Goal: Information Seeking & Learning: Learn about a topic

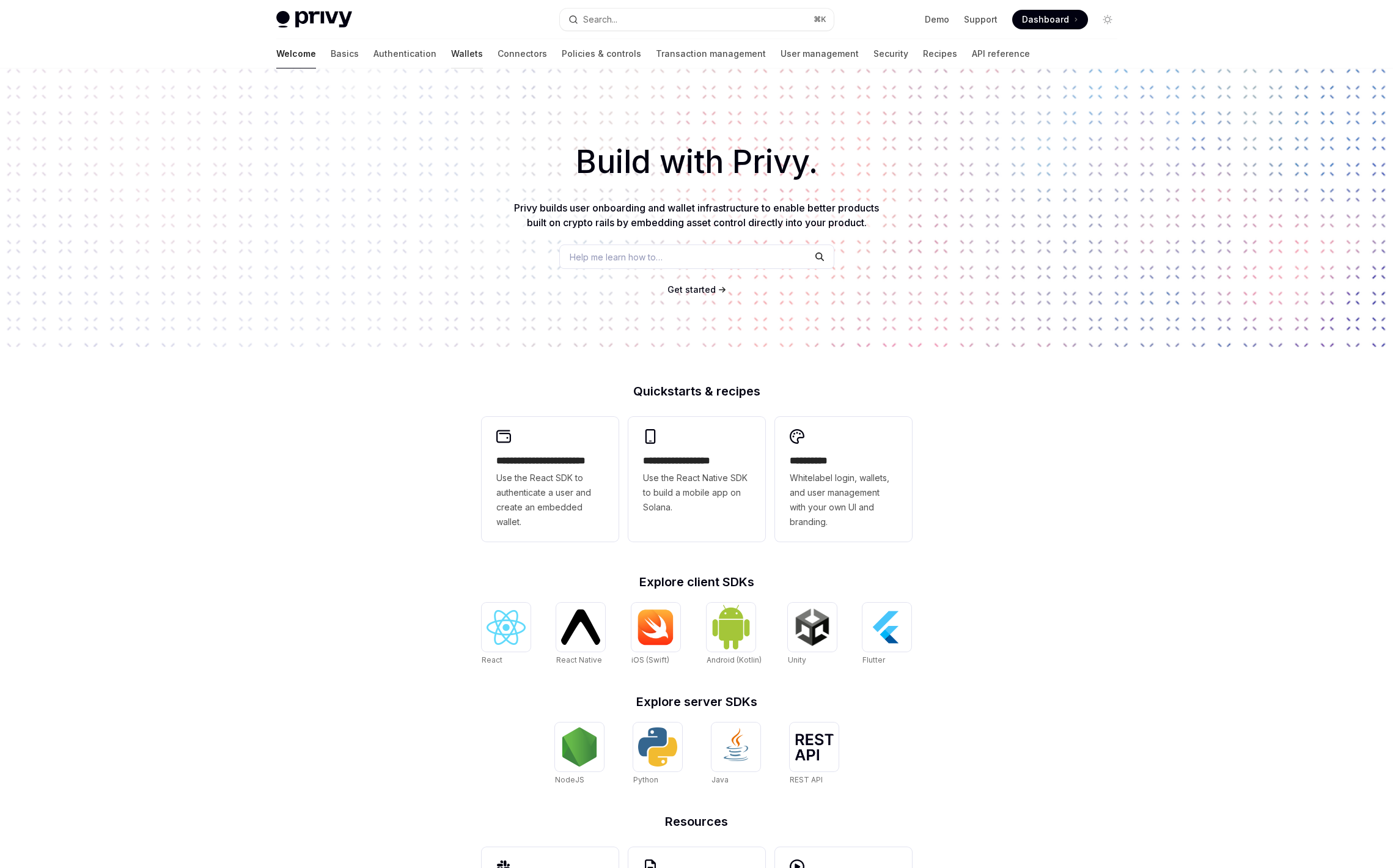
click at [451, 52] on link "Wallets" at bounding box center [467, 54] width 32 height 29
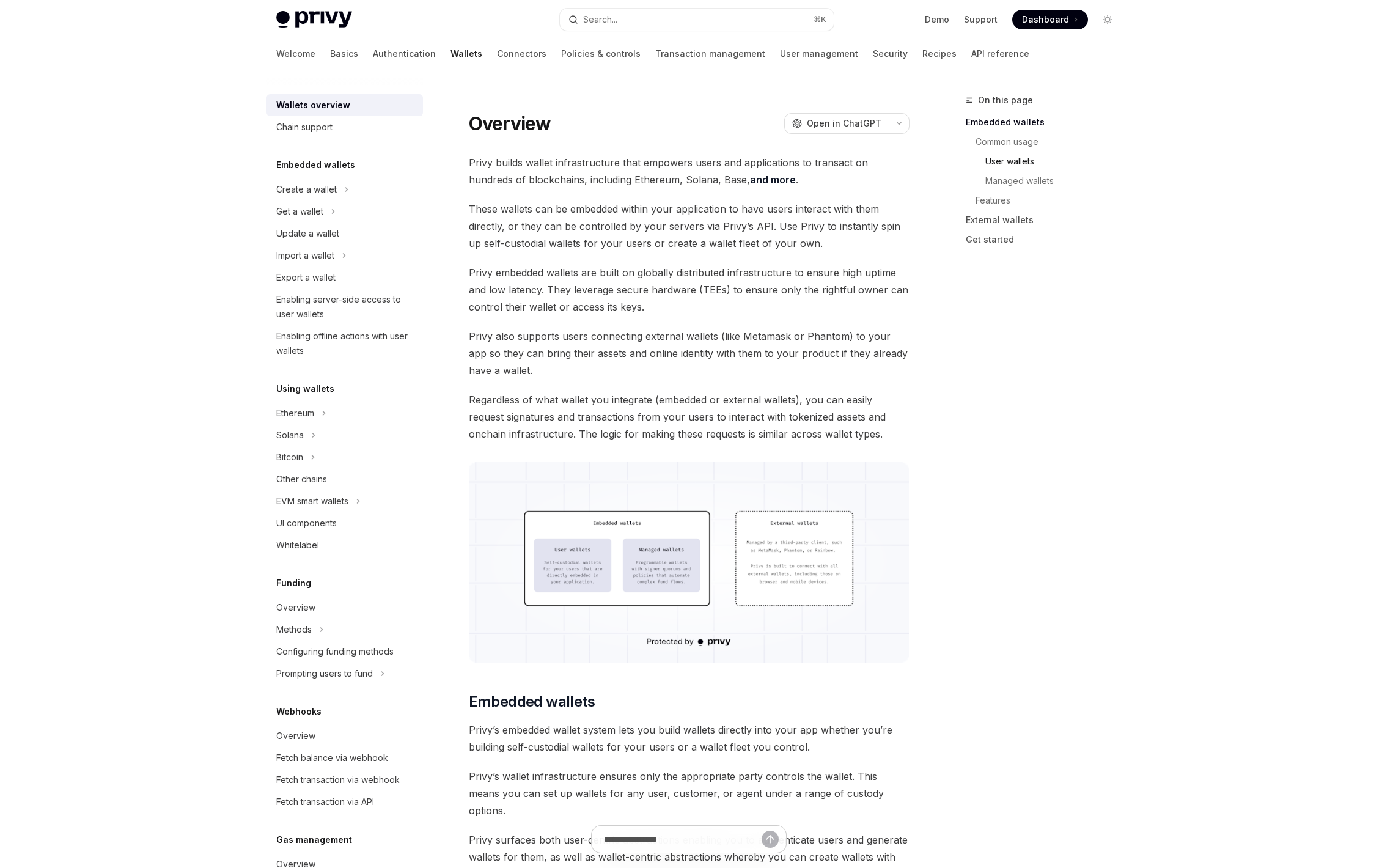
click at [1020, 163] on link "User wallets" at bounding box center [1046, 161] width 161 height 20
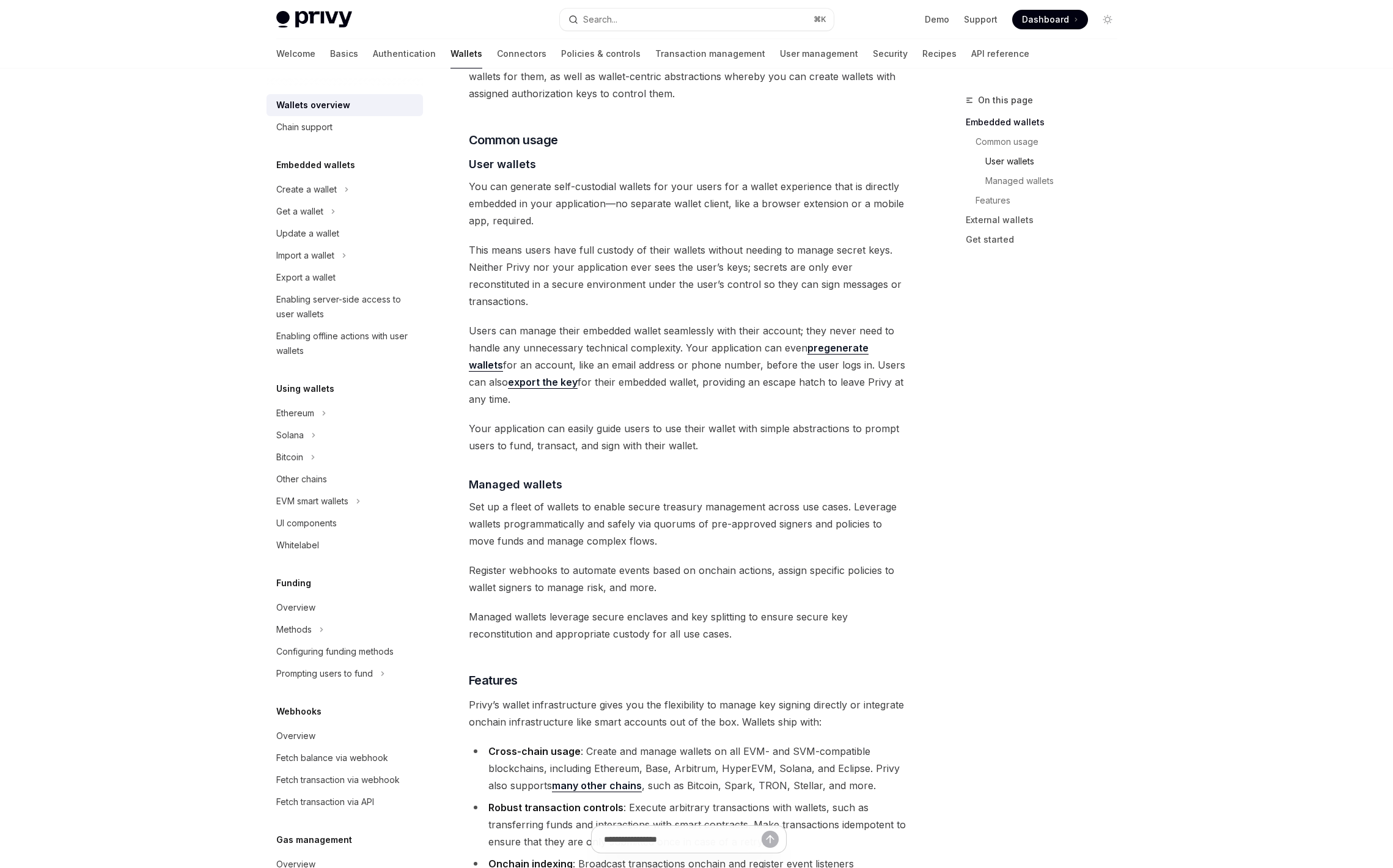
scroll to position [826, 0]
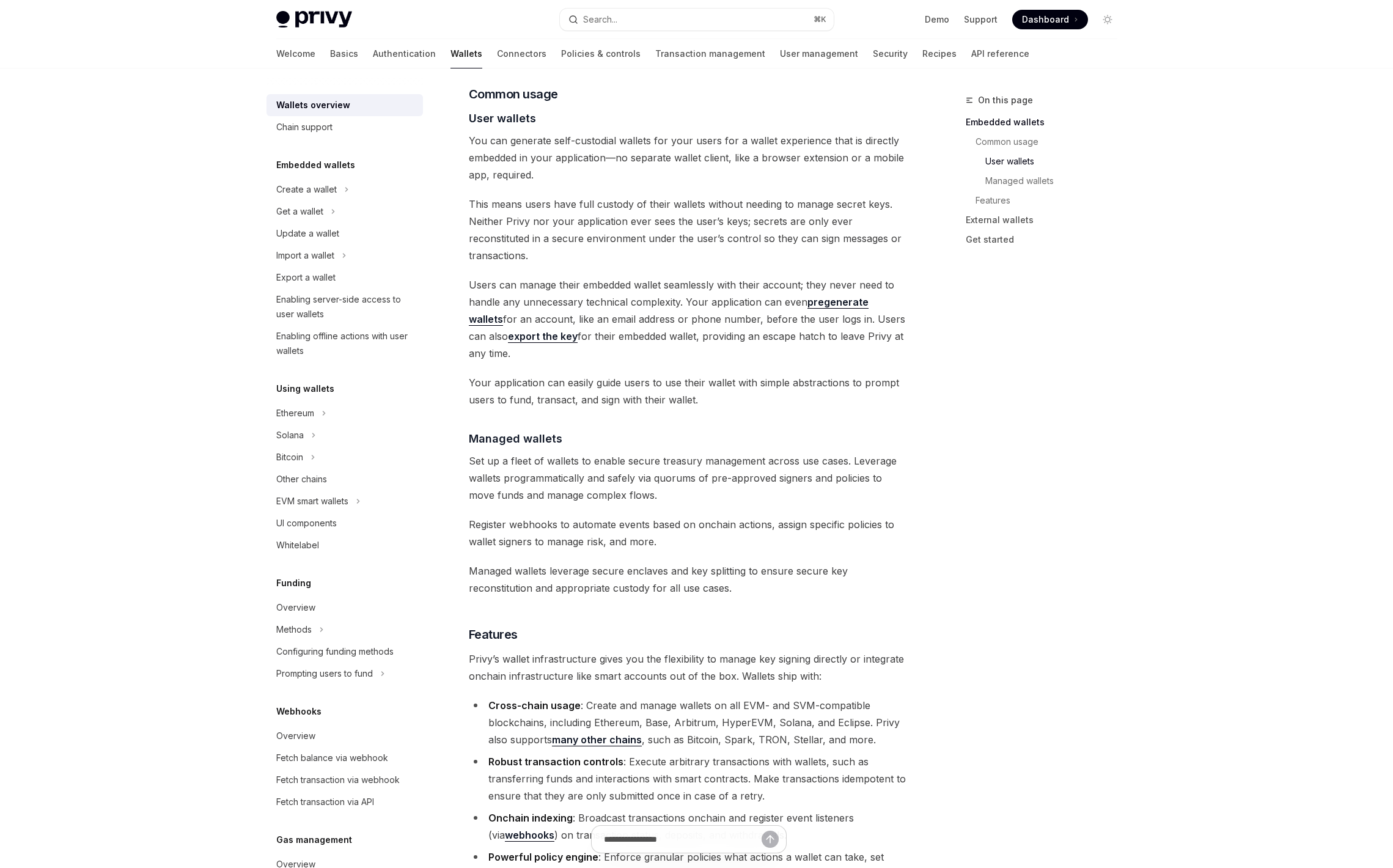
click at [748, 138] on span "You can generate self-custodial wallets for your users for a wallet experience …" at bounding box center [690, 158] width 441 height 52
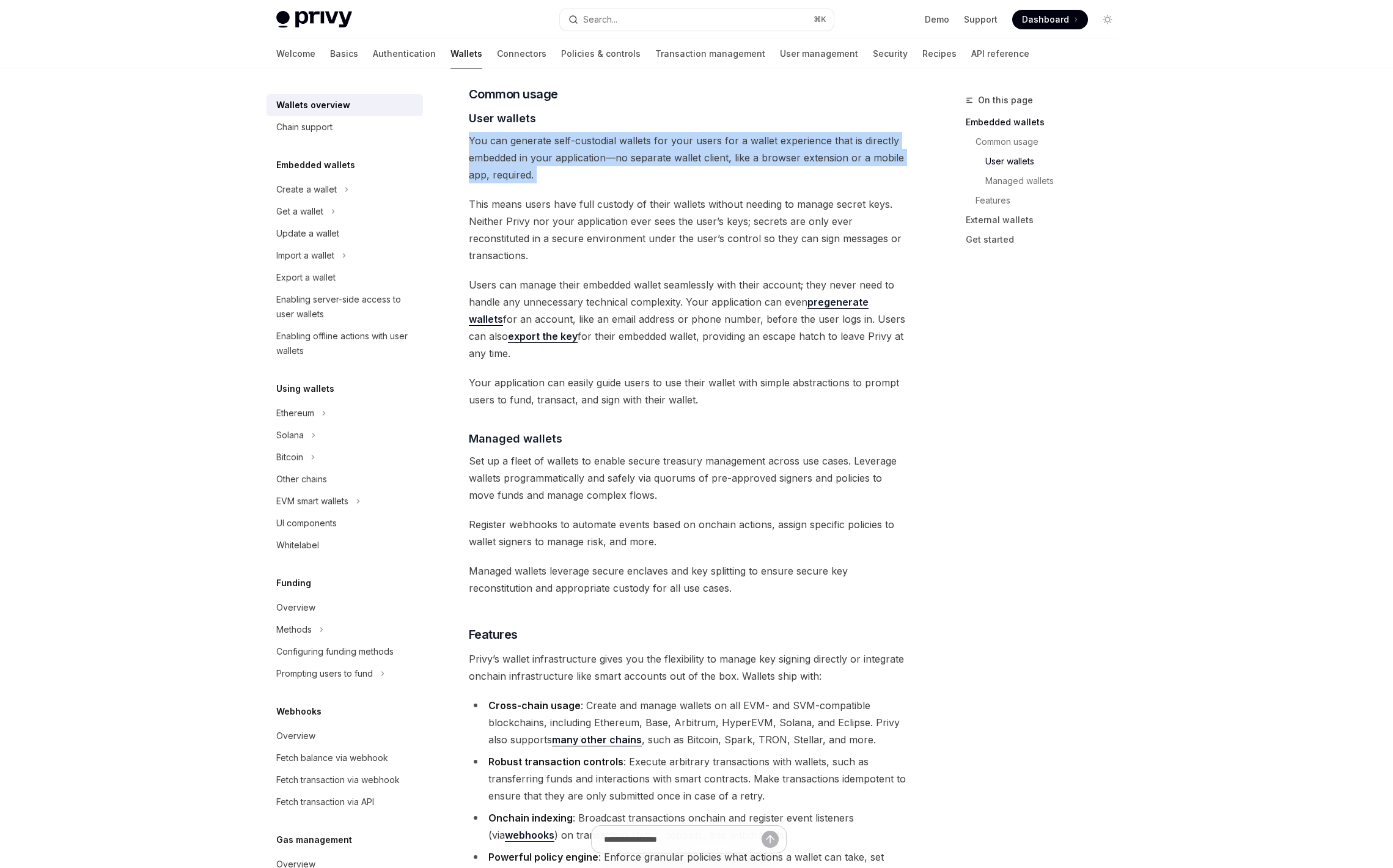
click at [668, 276] on span "Users can manage their embedded wallet seamlessly with their account; they neve…" at bounding box center [690, 319] width 441 height 86
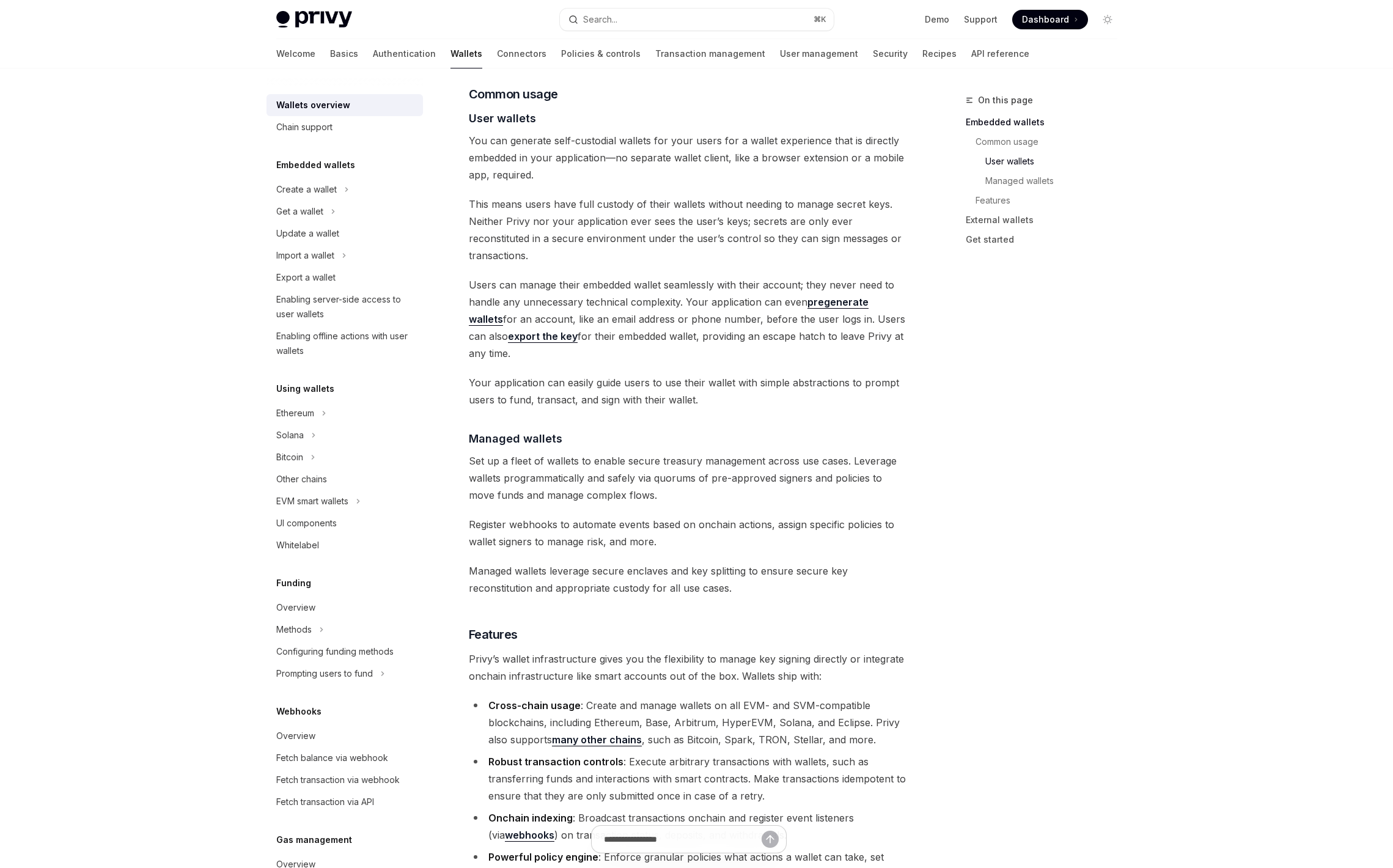
click at [594, 305] on span "Users can manage their embedded wallet seamlessly with their account; they neve…" at bounding box center [690, 319] width 441 height 86
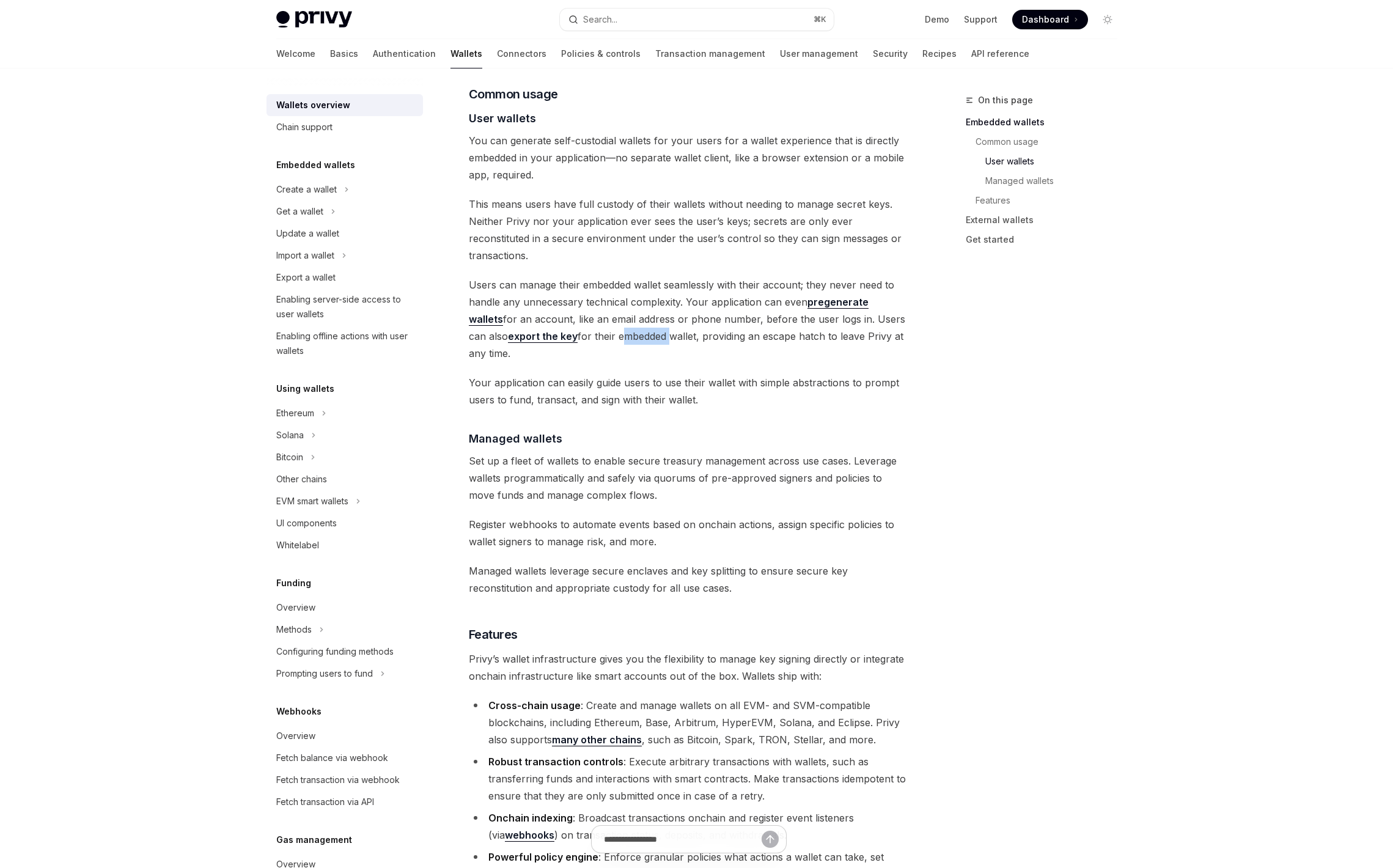
click at [594, 305] on span "Users can manage their embedded wallet seamlessly with their account; they neve…" at bounding box center [690, 319] width 441 height 86
click at [584, 287] on span "Users can manage their embedded wallet seamlessly with their account; they neve…" at bounding box center [690, 319] width 441 height 86
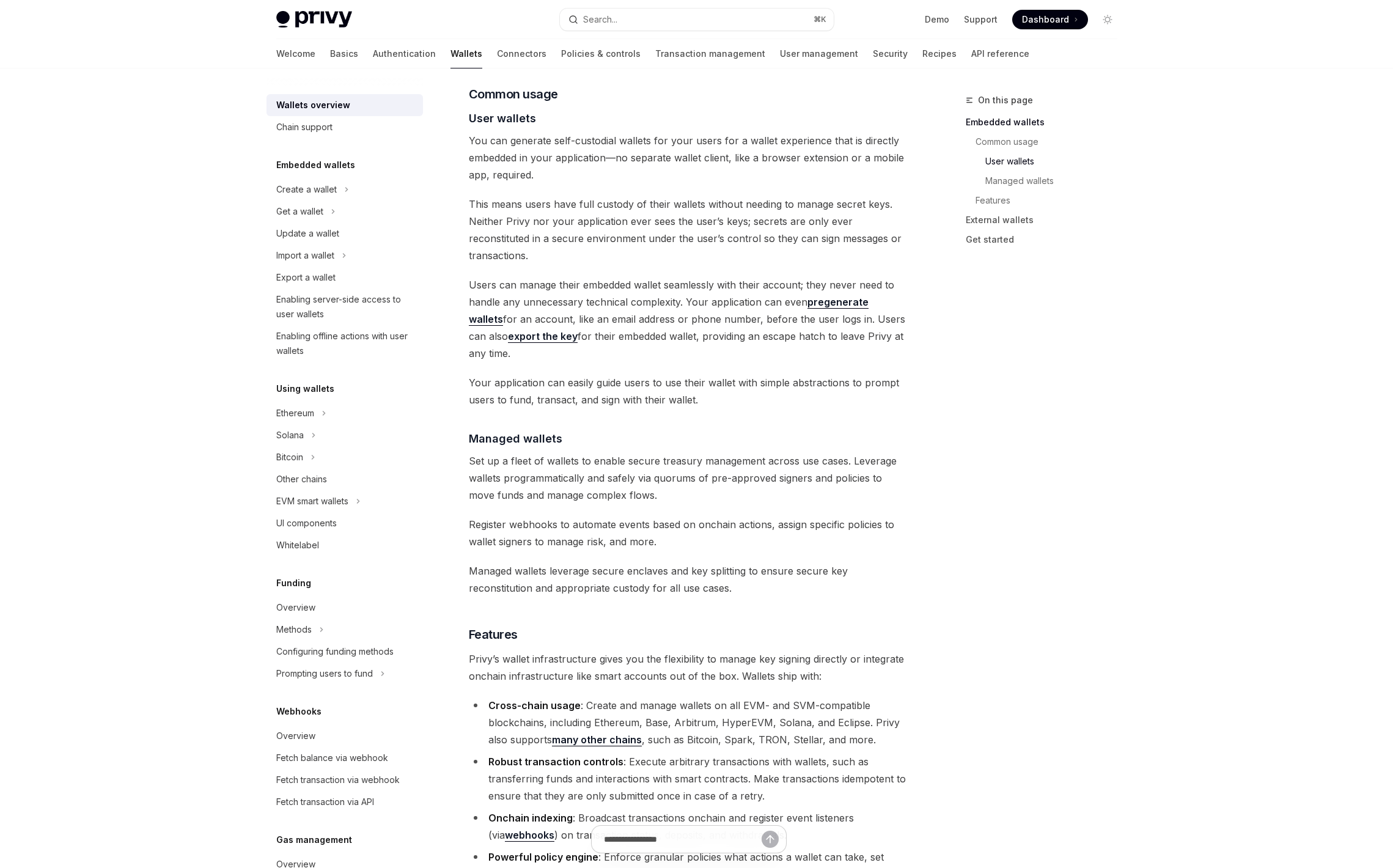
click at [569, 205] on span "This means users have full custody of their wallets without needing to manage s…" at bounding box center [690, 230] width 441 height 68
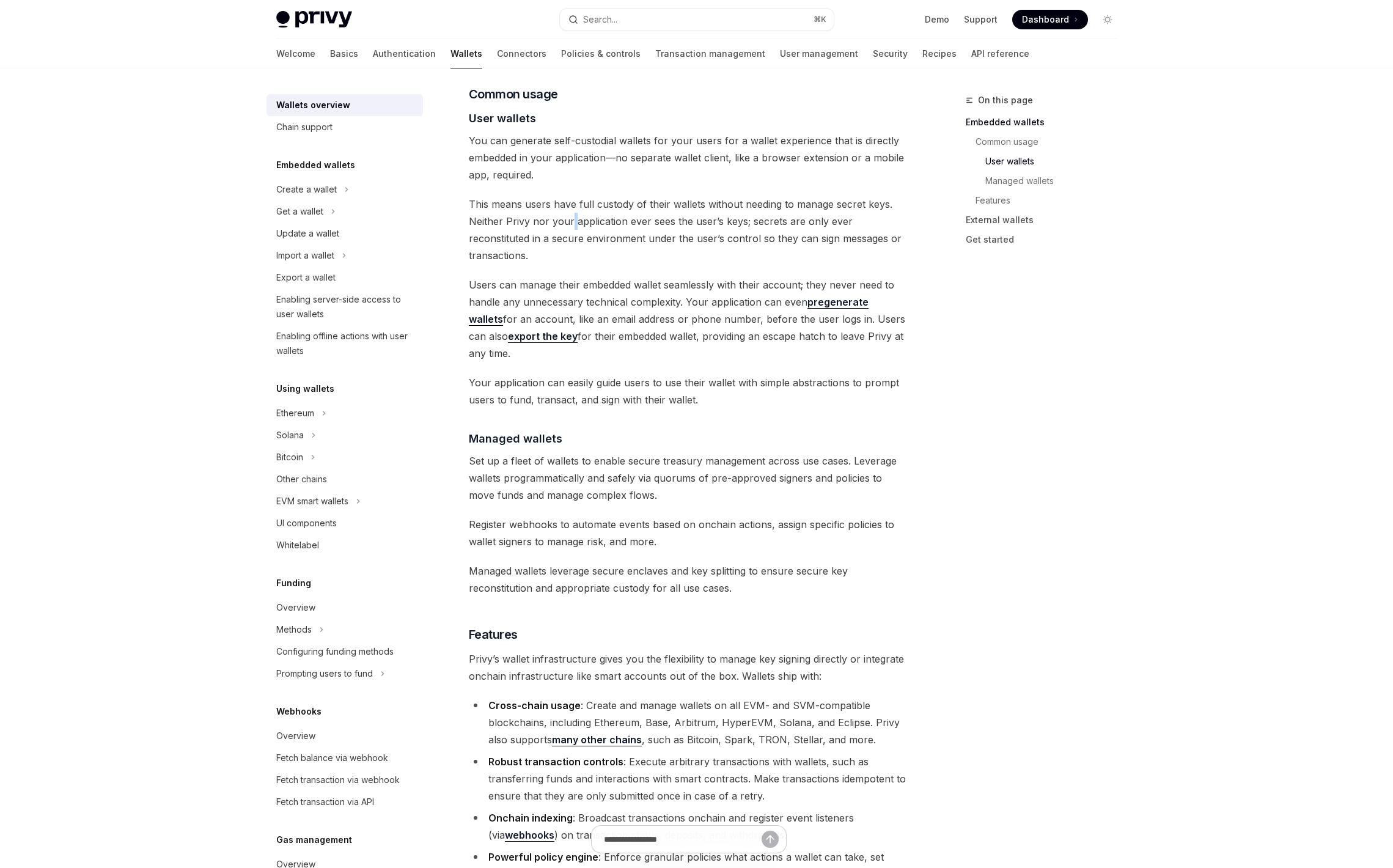
click at [569, 205] on span "This means users have full custody of their wallets without needing to manage s…" at bounding box center [690, 230] width 441 height 68
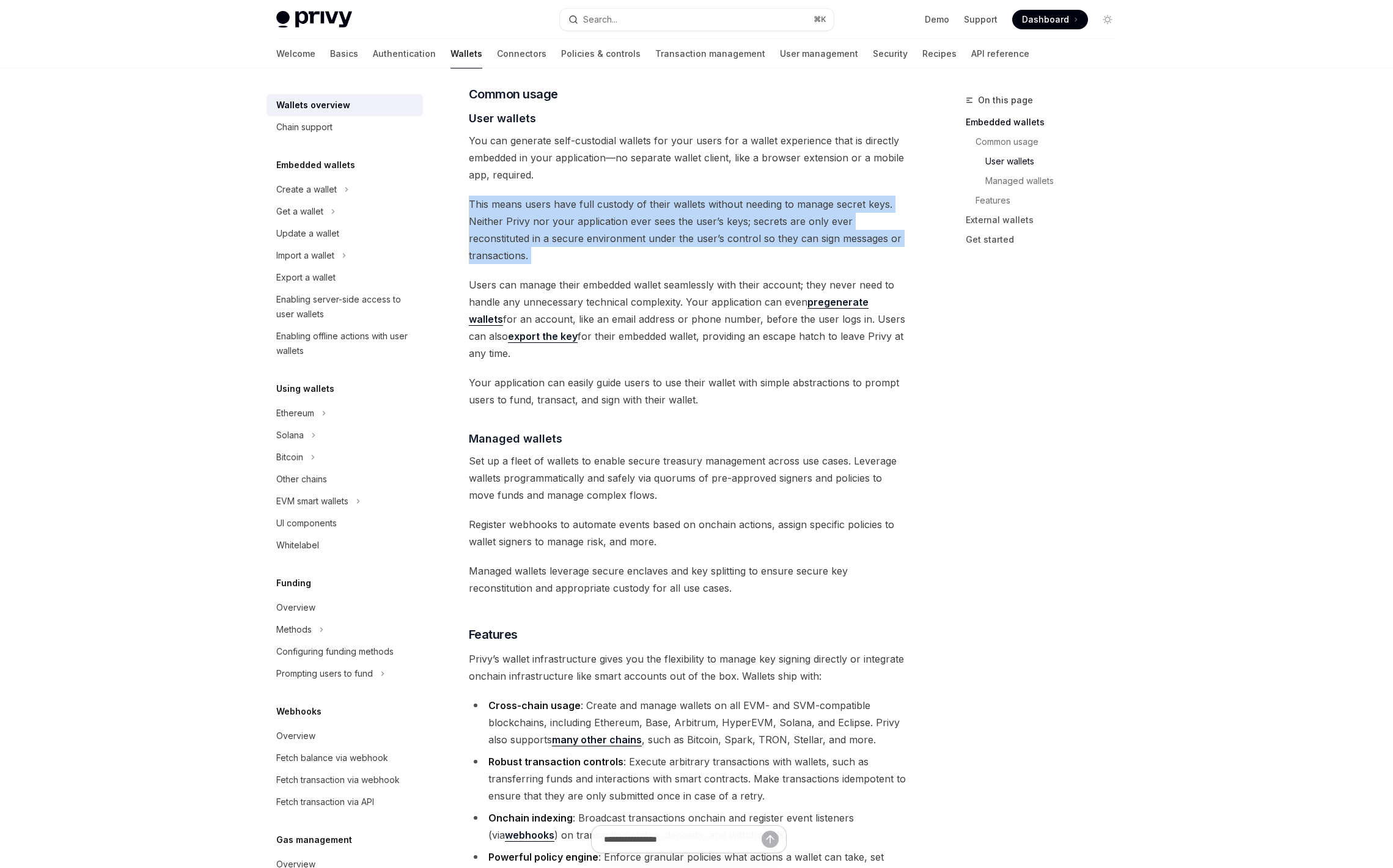
click at [569, 205] on span "This means users have full custody of their wallets without needing to manage s…" at bounding box center [690, 230] width 441 height 68
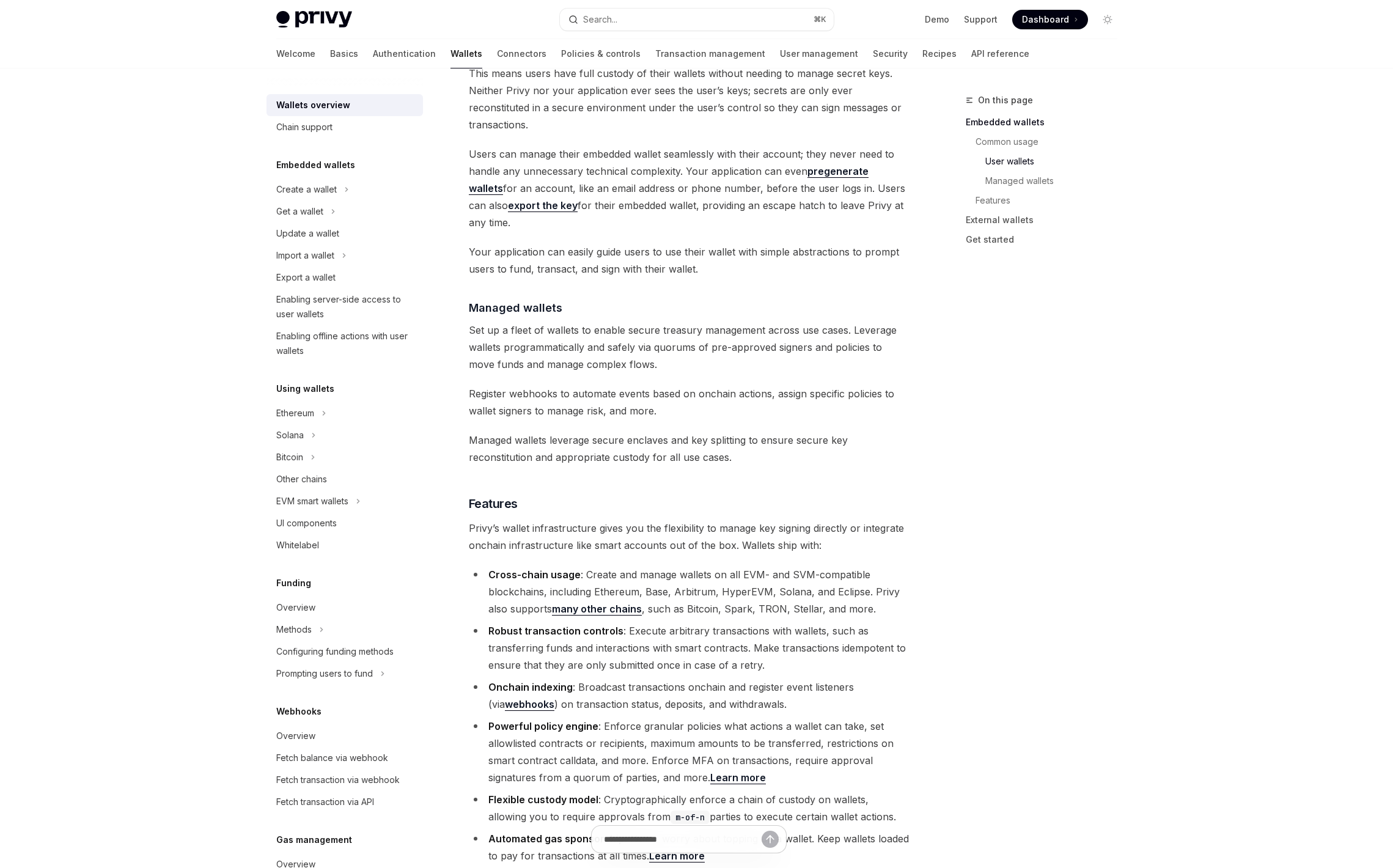
scroll to position [971, 0]
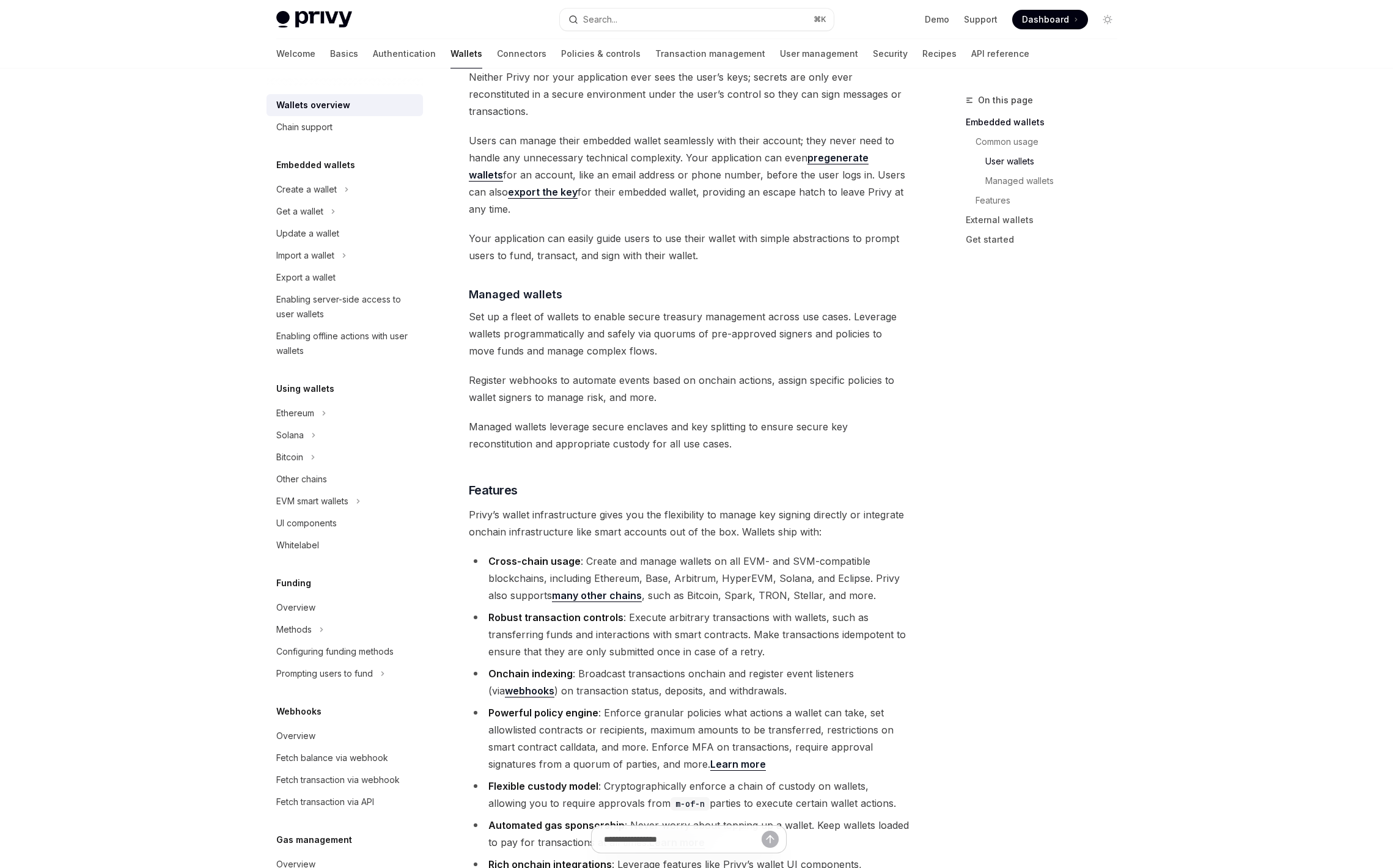
click at [499, 372] on span "Register webhooks to automate events based on onchain actions, assign specific …" at bounding box center [690, 389] width 441 height 34
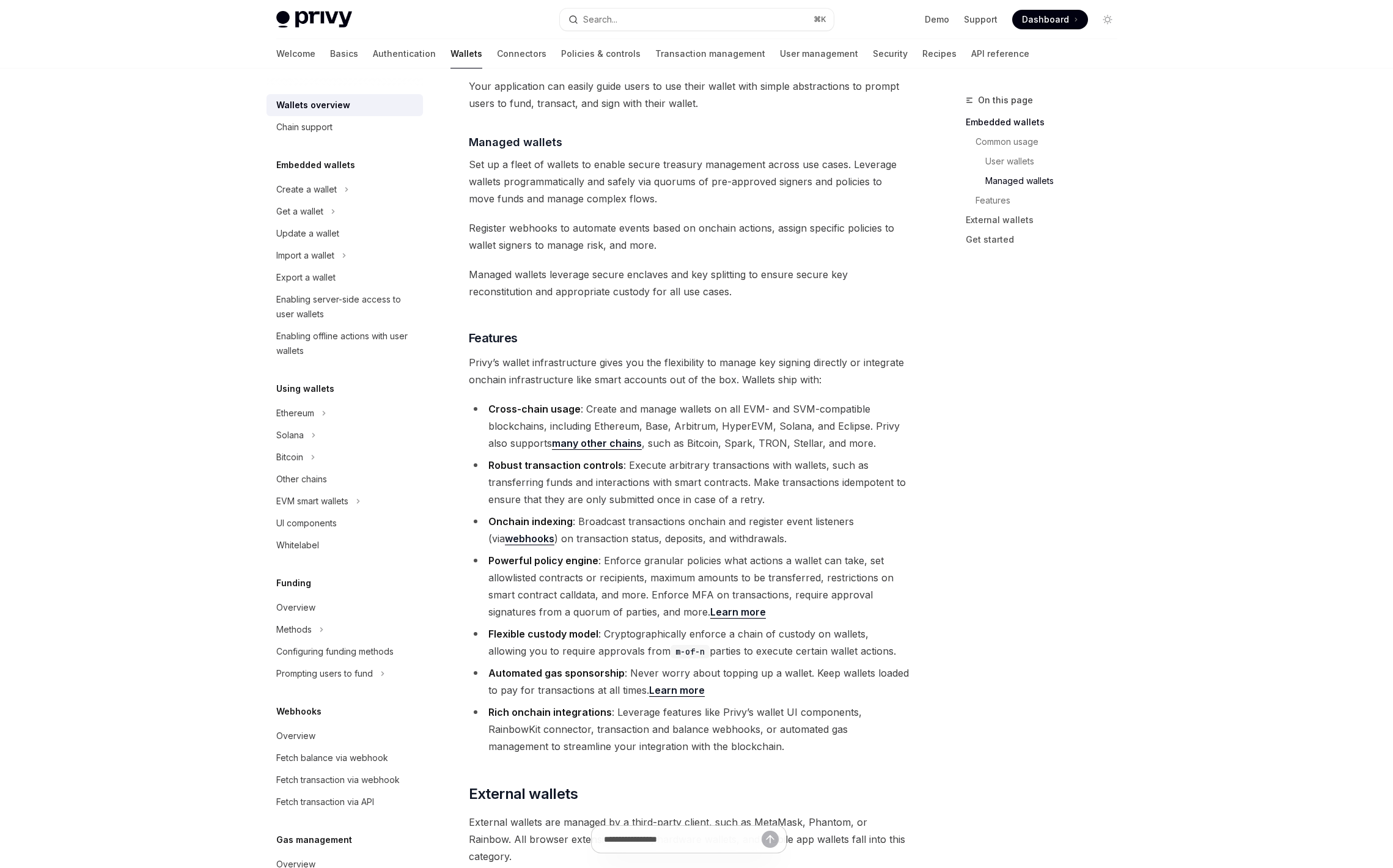
scroll to position [1124, 0]
click at [701, 663] on li "Automated gas sponsorship : Never worry about topping up a wallet. Keep wallets…" at bounding box center [690, 680] width 441 height 34
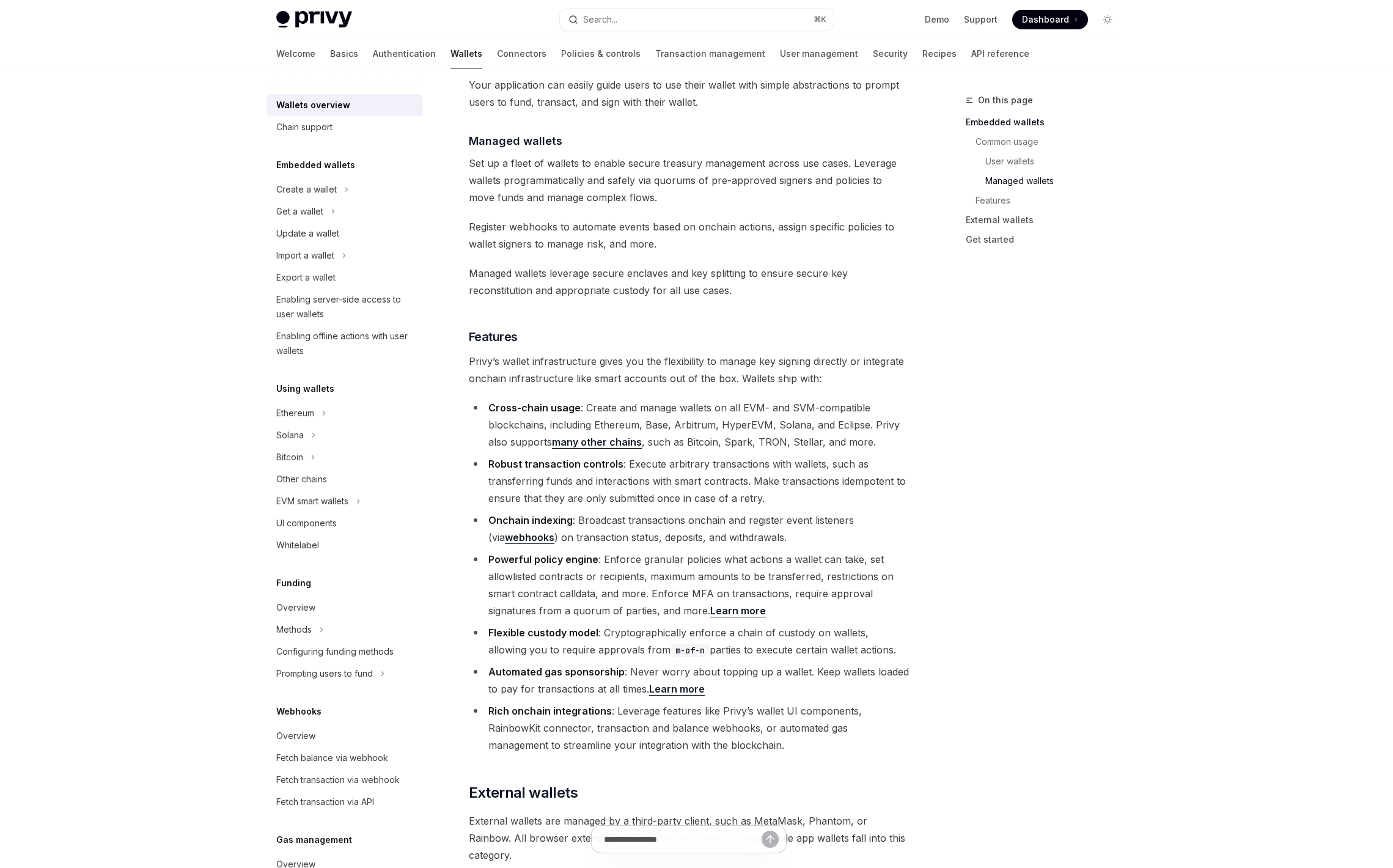
click at [701, 663] on li "Automated gas sponsorship : Never worry about topping up a wallet. Keep wallets…" at bounding box center [690, 680] width 441 height 34
click at [535, 663] on li "Automated gas sponsorship : Never worry about topping up a wallet. Keep wallets…" at bounding box center [690, 680] width 441 height 34
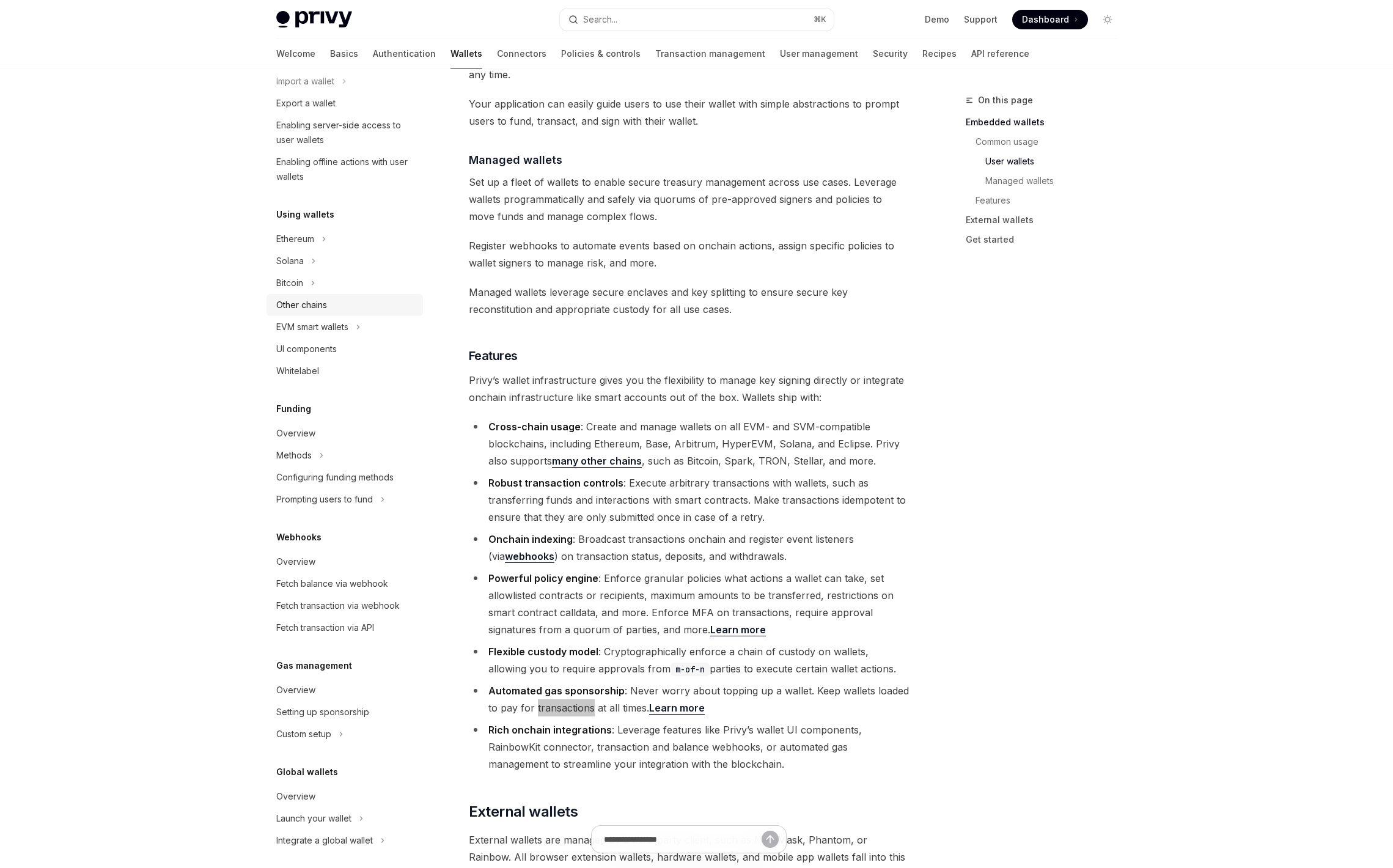
scroll to position [182, 0]
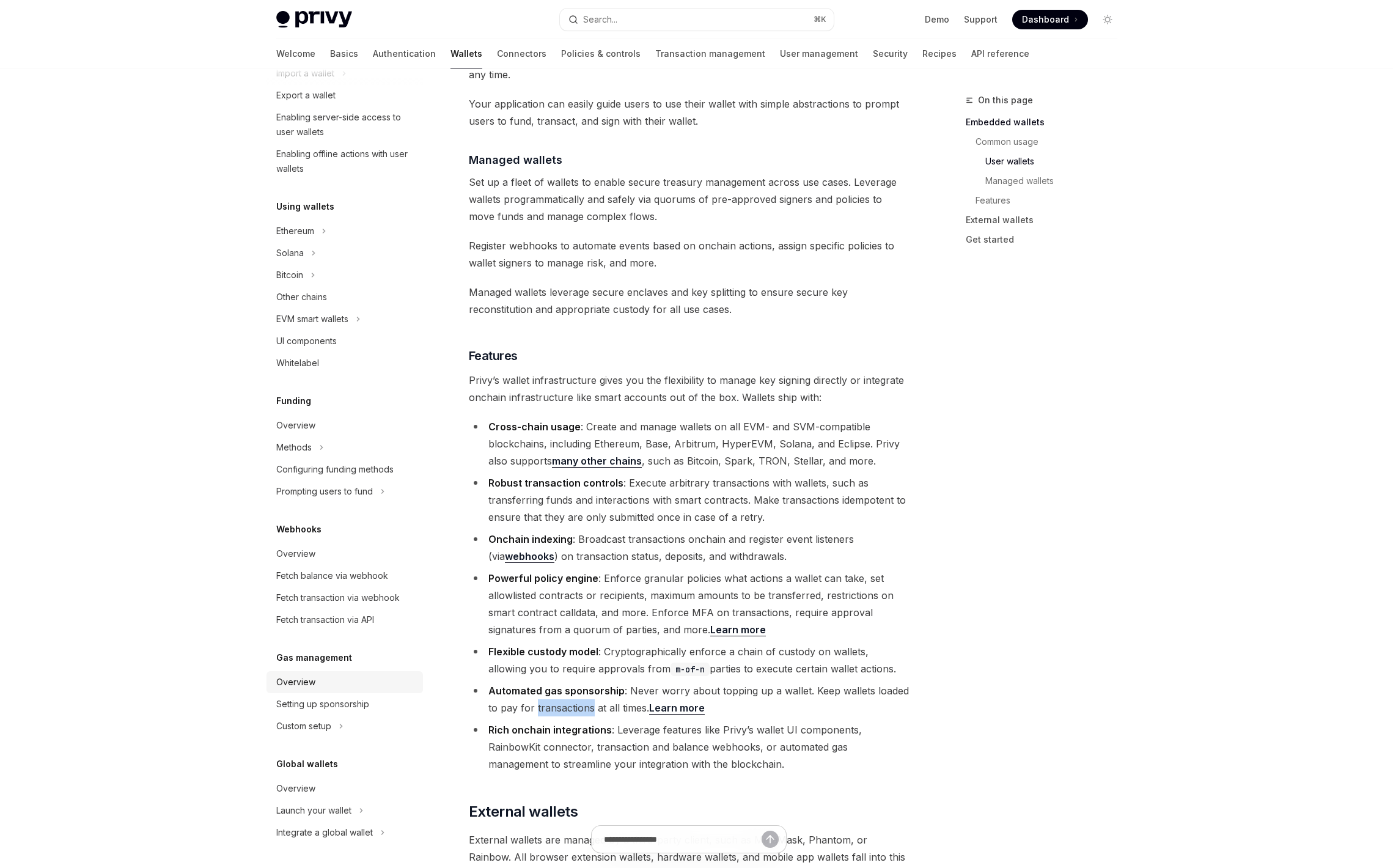
click at [320, 680] on div "Overview" at bounding box center [346, 682] width 140 height 15
type textarea "*"
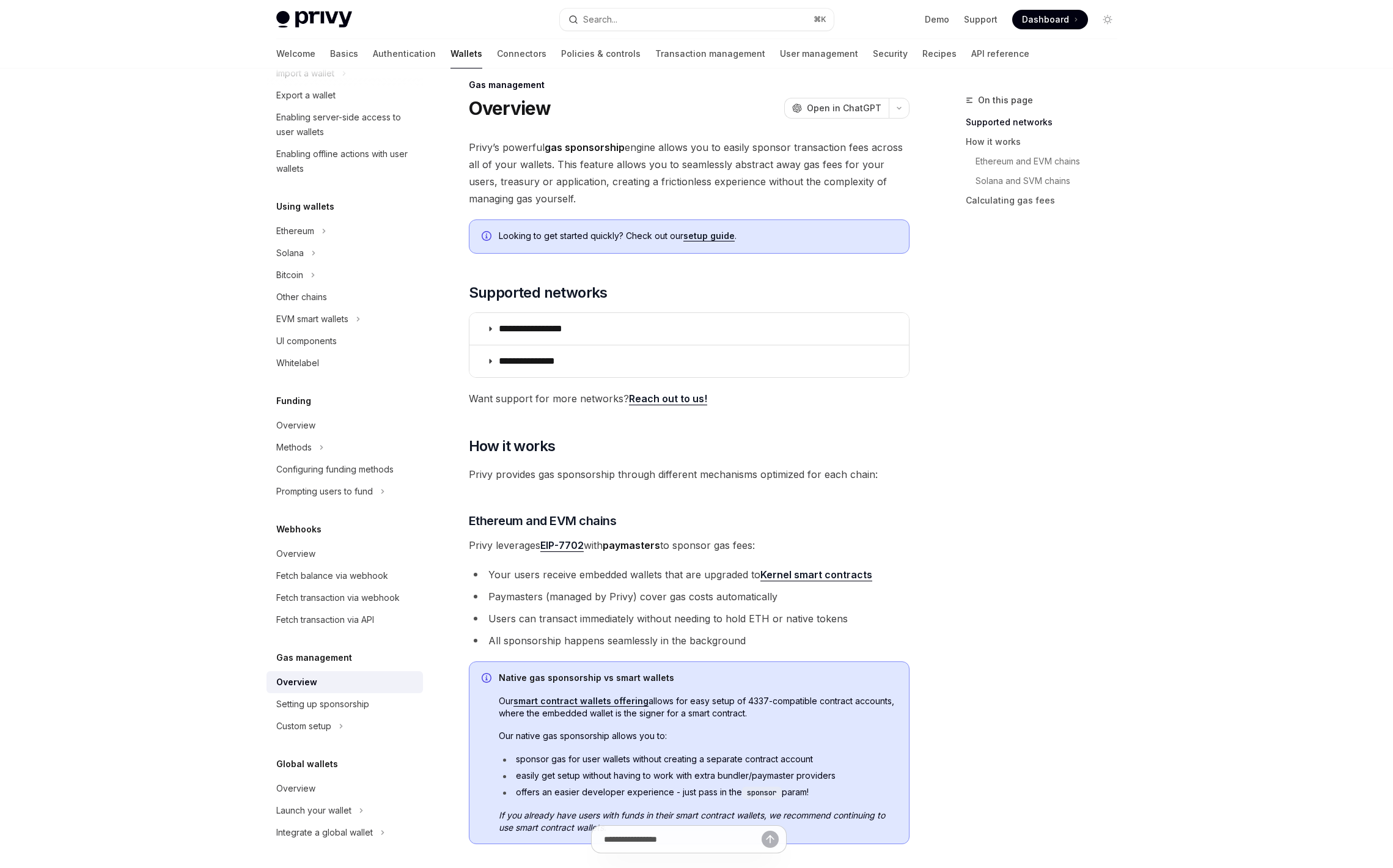
scroll to position [16, 0]
click at [549, 472] on span "Privy provides gas sponsorship through different mechanisms optimized for each …" at bounding box center [690, 474] width 441 height 17
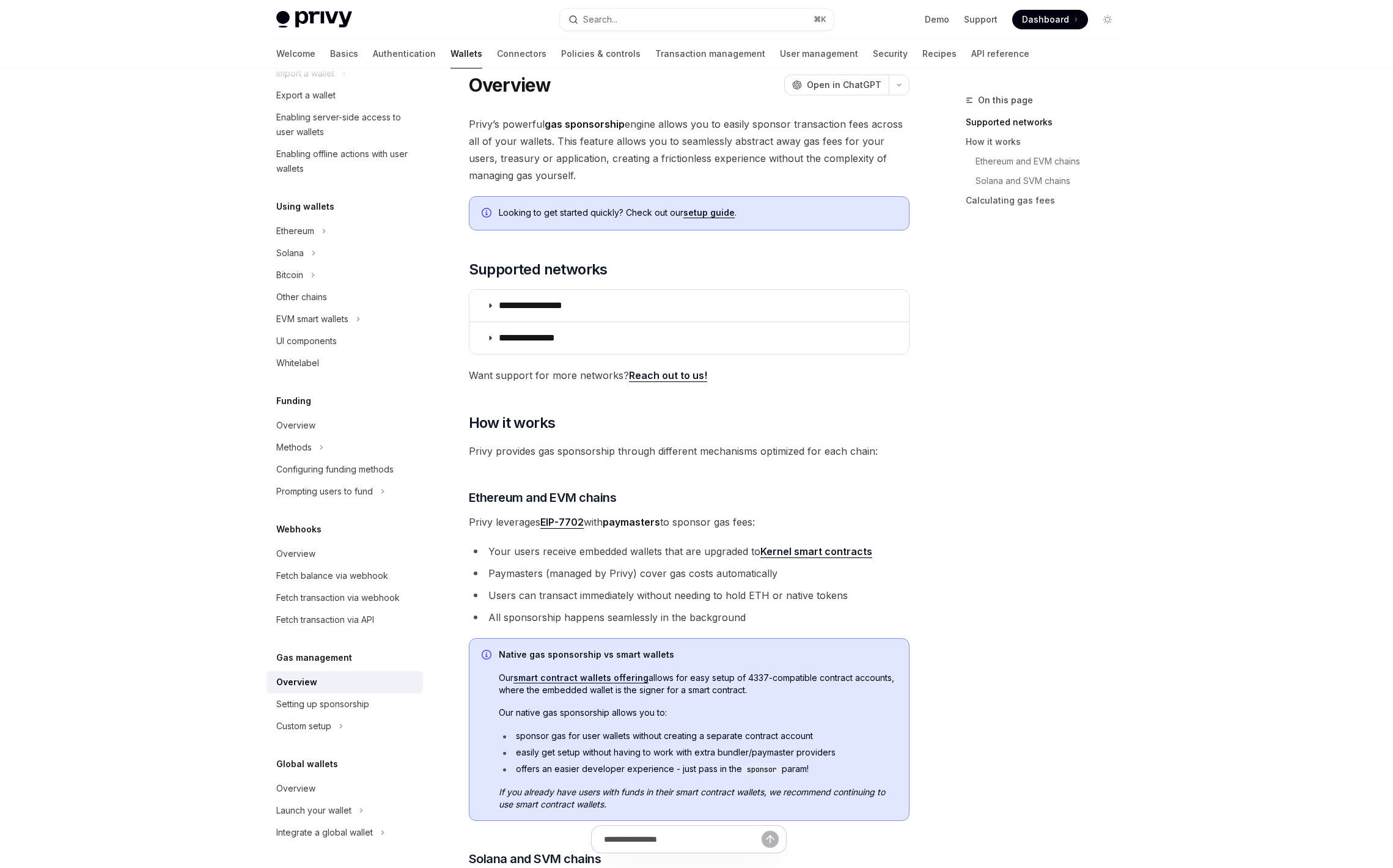
scroll to position [37, 0]
click at [508, 523] on span "Privy leverages EIP-7702 with paymasters to sponsor gas fees:" at bounding box center [690, 523] width 441 height 17
click at [630, 524] on strong "paymasters" at bounding box center [632, 523] width 57 height 13
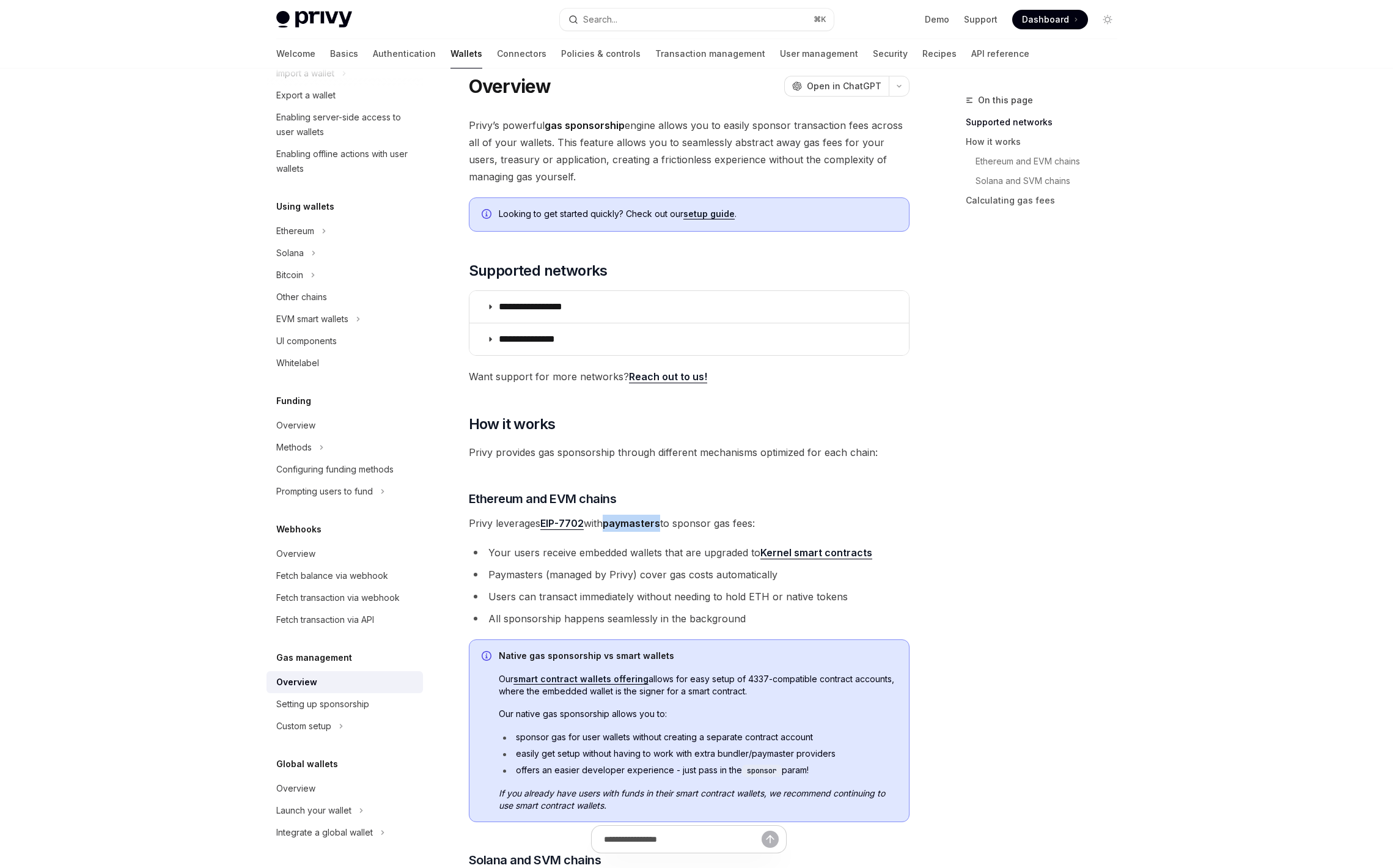
click at [630, 527] on strong "paymasters" at bounding box center [632, 523] width 57 height 13
click at [530, 600] on li "Users can transact immediately without needing to hold ETH or native tokens" at bounding box center [690, 597] width 441 height 17
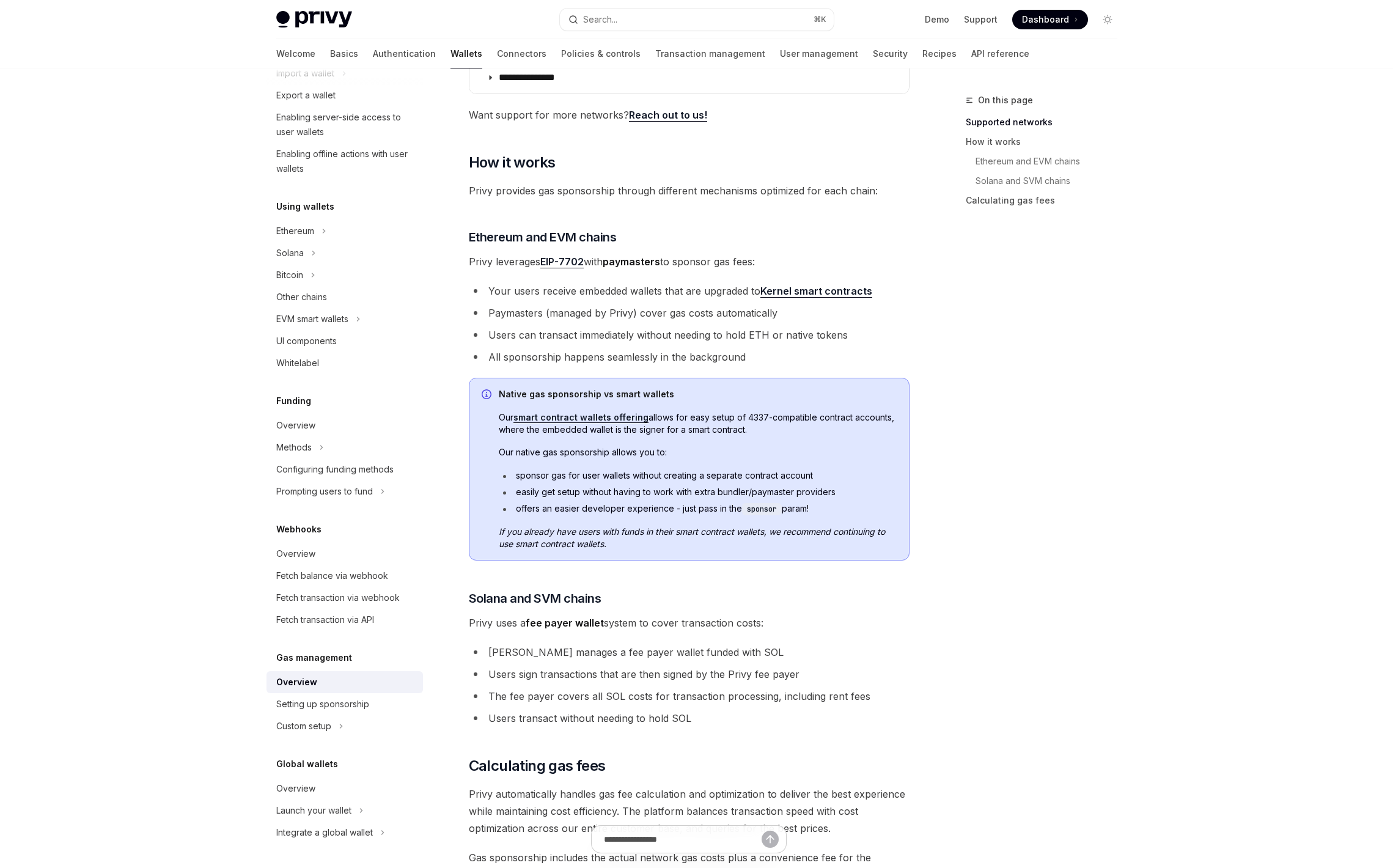
scroll to position [297, 0]
click at [588, 511] on li "offers an easier developer experience - just pass in the sponsor param!" at bounding box center [698, 511] width 398 height 13
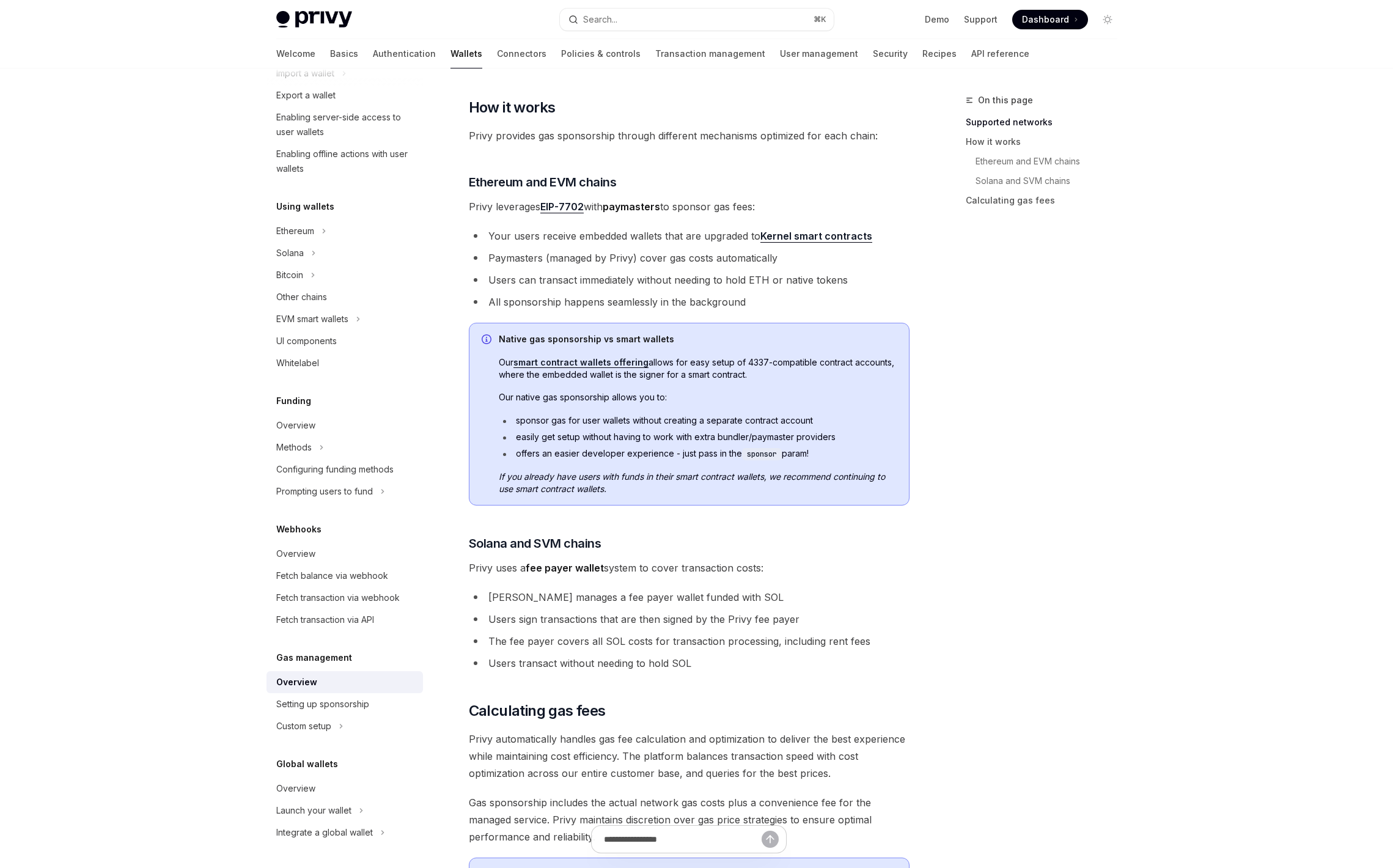
scroll to position [367, 0]
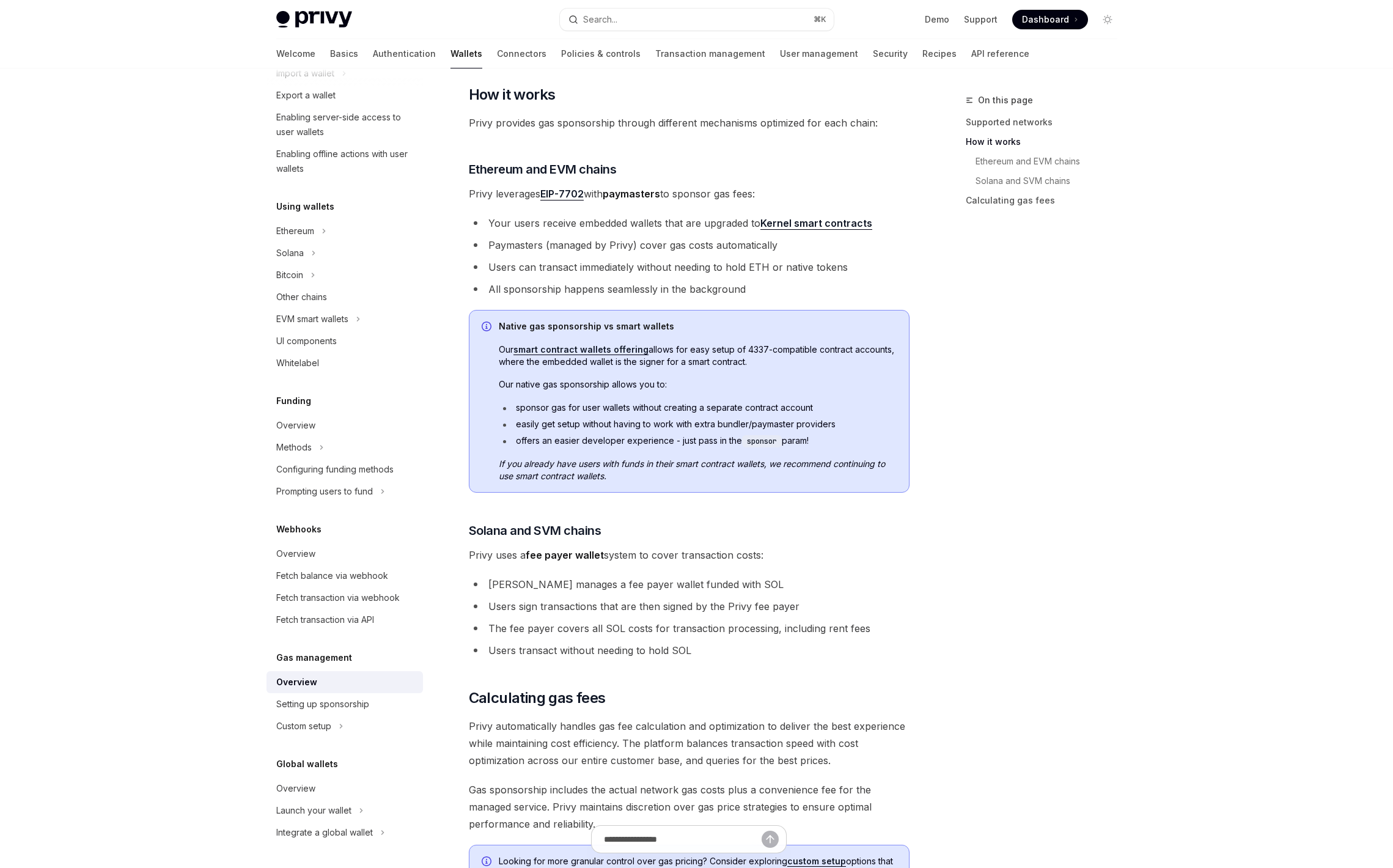
click at [559, 582] on li "[PERSON_NAME] manages a fee payer wallet funded with SOL" at bounding box center [690, 584] width 441 height 17
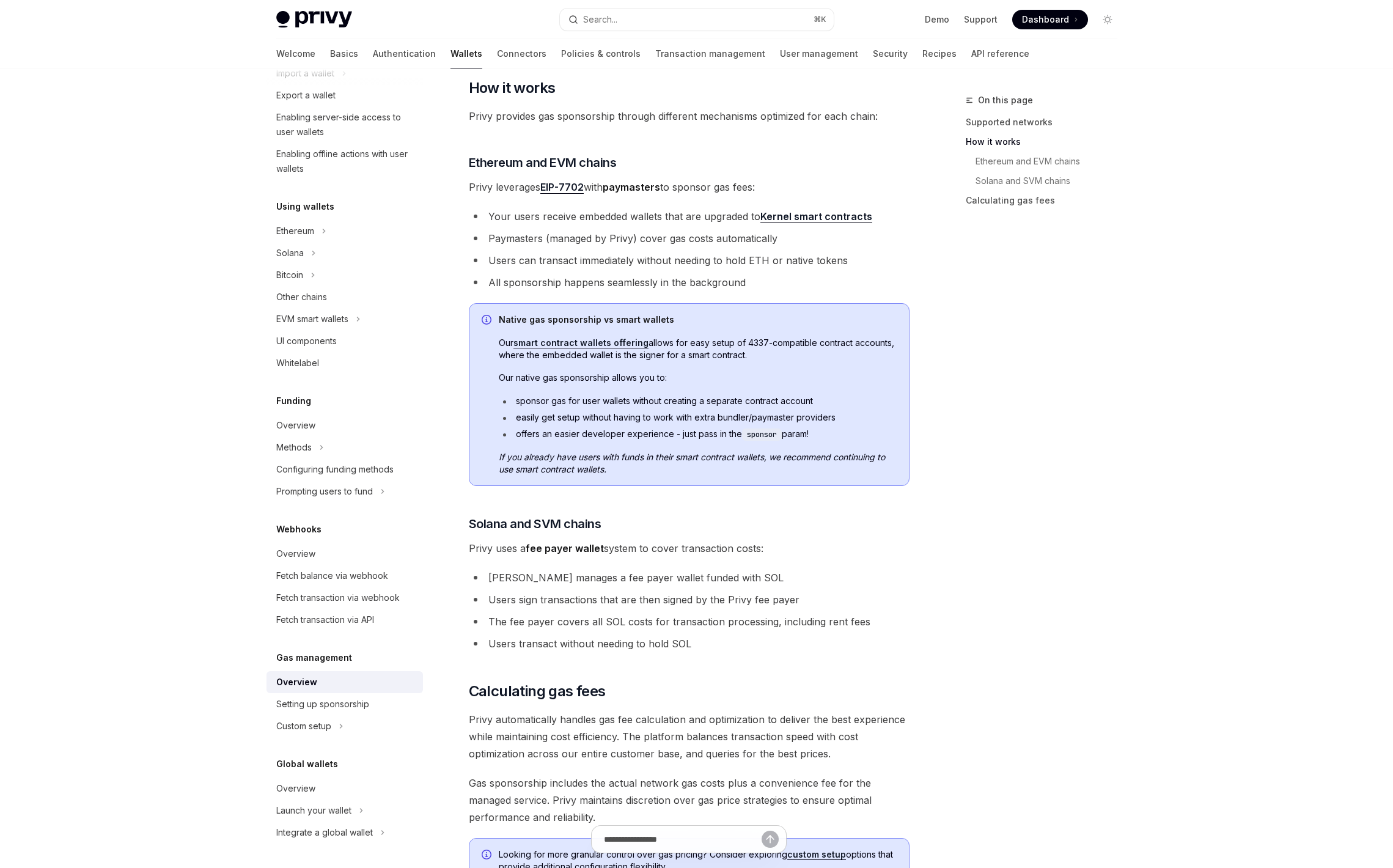
scroll to position [375, 0]
click at [548, 600] on li "Users sign transactions that are then signed by the Privy fee payer" at bounding box center [690, 598] width 441 height 17
click at [536, 622] on li "The fee payer covers all SOL costs for transaction processing, including rent f…" at bounding box center [690, 620] width 441 height 17
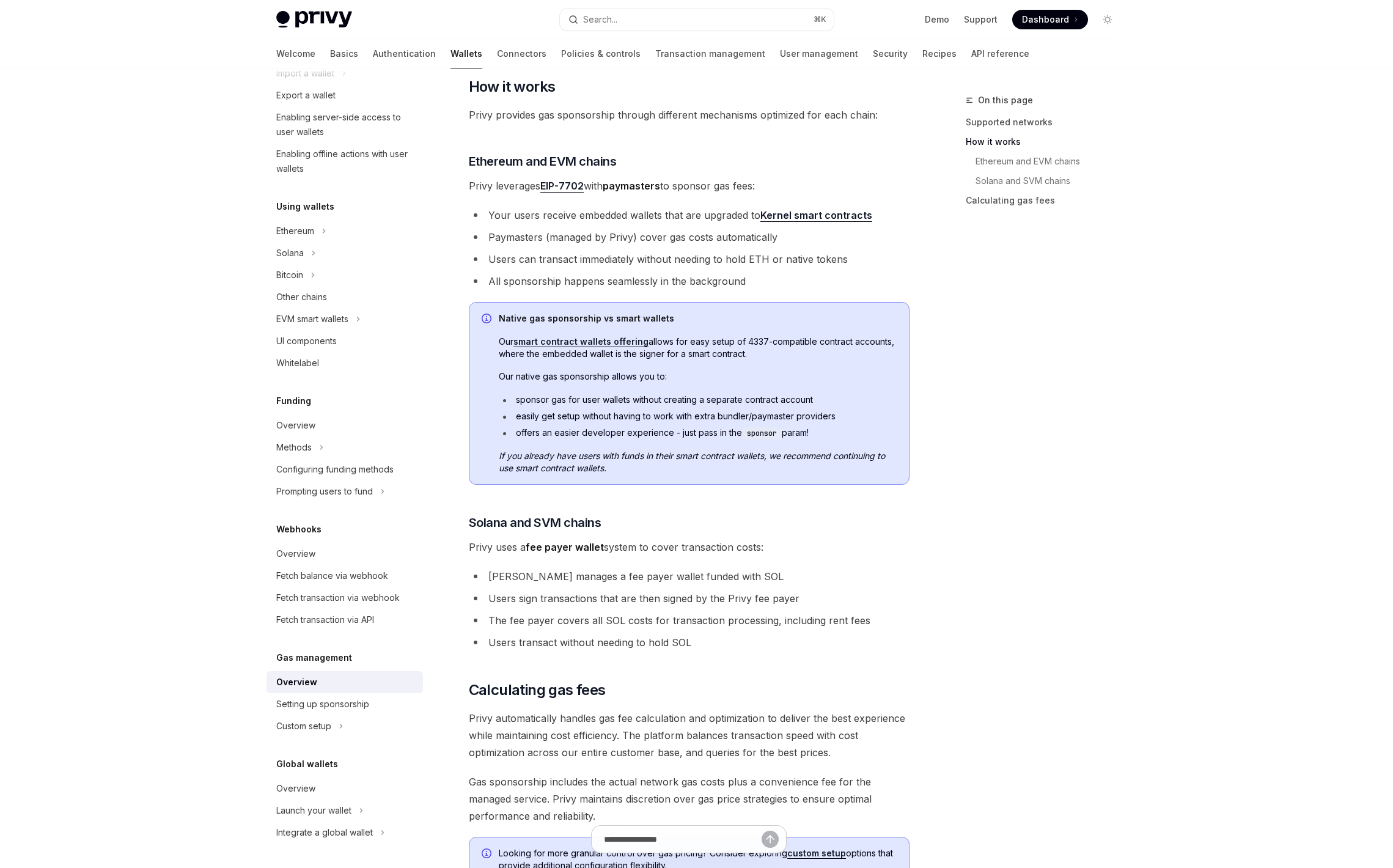
click at [536, 622] on li "The fee payer covers all SOL costs for transaction processing, including rent f…" at bounding box center [690, 620] width 441 height 17
click at [781, 623] on li "The fee payer covers all SOL costs for transaction processing, including rent f…" at bounding box center [690, 620] width 441 height 17
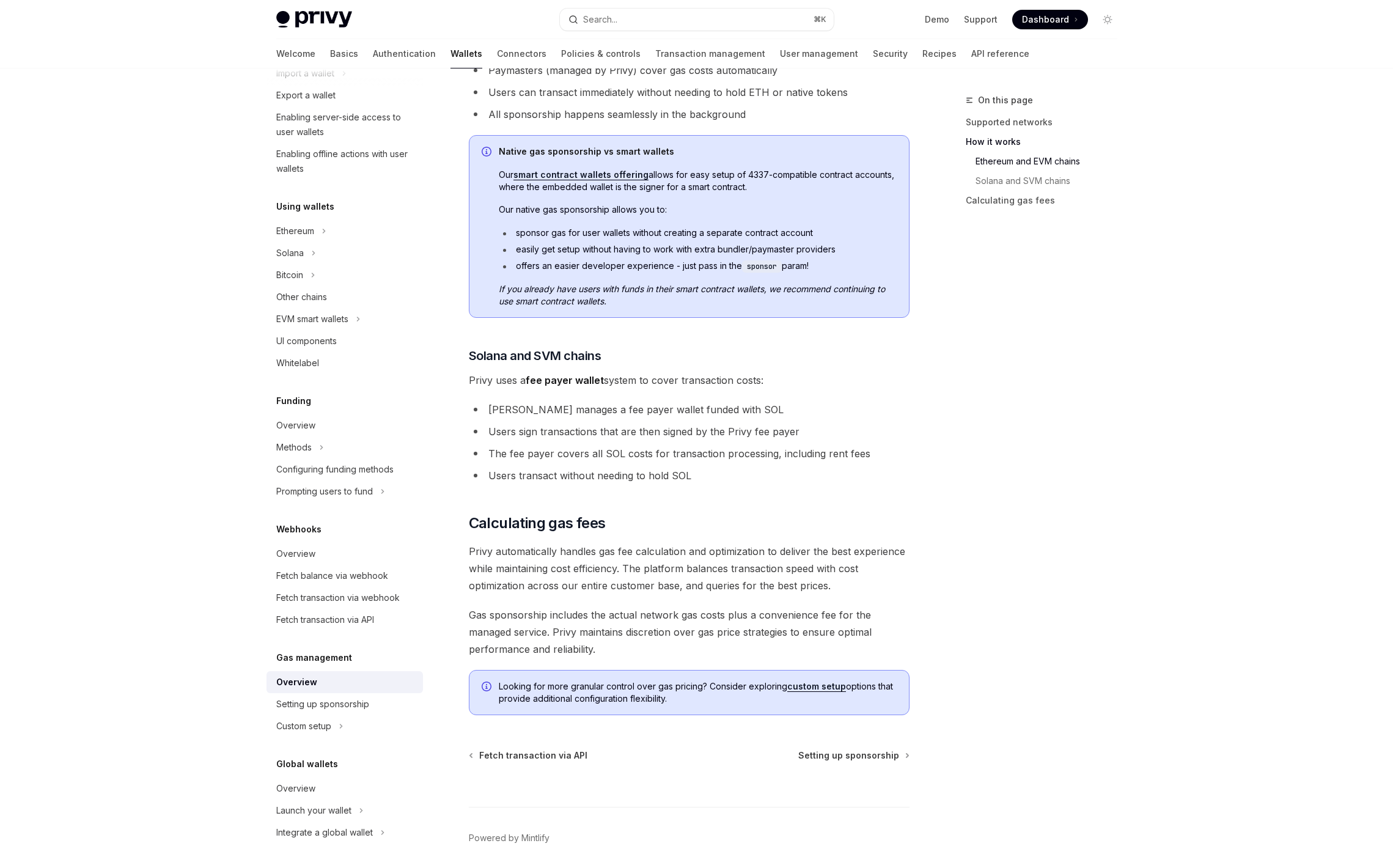
scroll to position [551, 0]
